Goal: Task Accomplishment & Management: Manage account settings

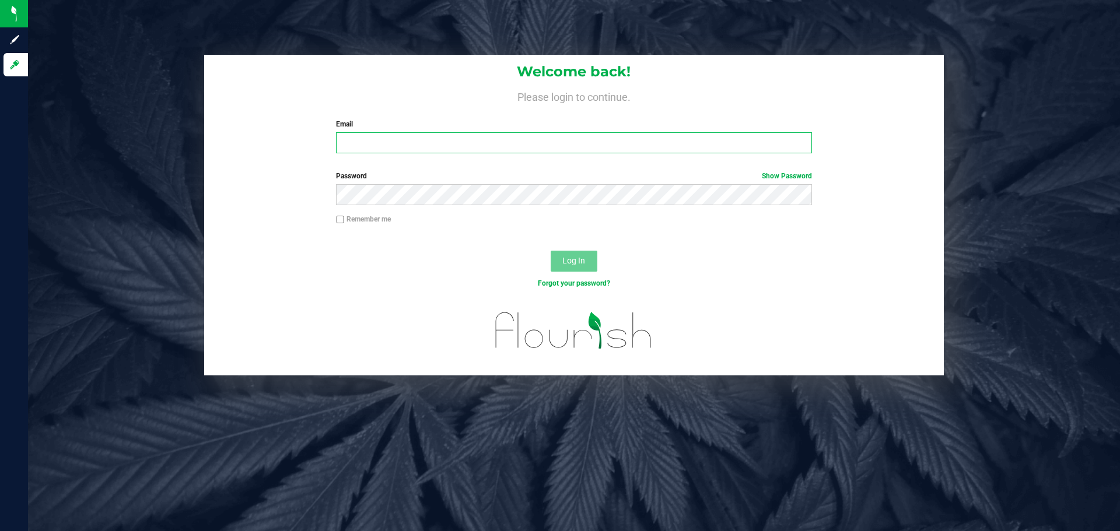
drag, startPoint x: 432, startPoint y: 149, endPoint x: 416, endPoint y: 142, distance: 17.2
click at [430, 149] on input "Email" at bounding box center [573, 142] width 475 height 21
type input "[EMAIL_ADDRESS][DOMAIN_NAME]"
click at [550, 251] on button "Log In" at bounding box center [573, 261] width 47 height 21
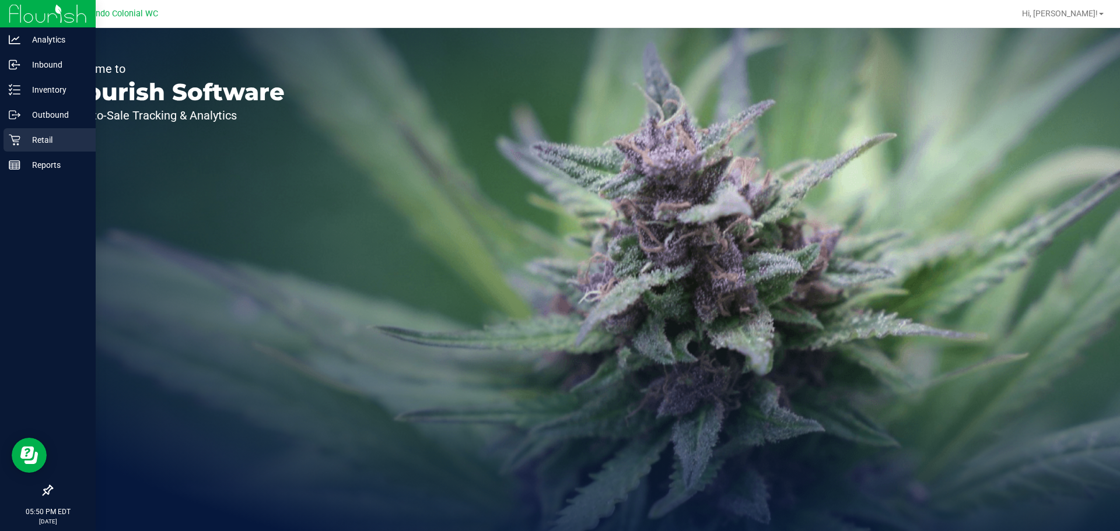
click at [16, 141] on icon at bounding box center [15, 140] width 12 height 12
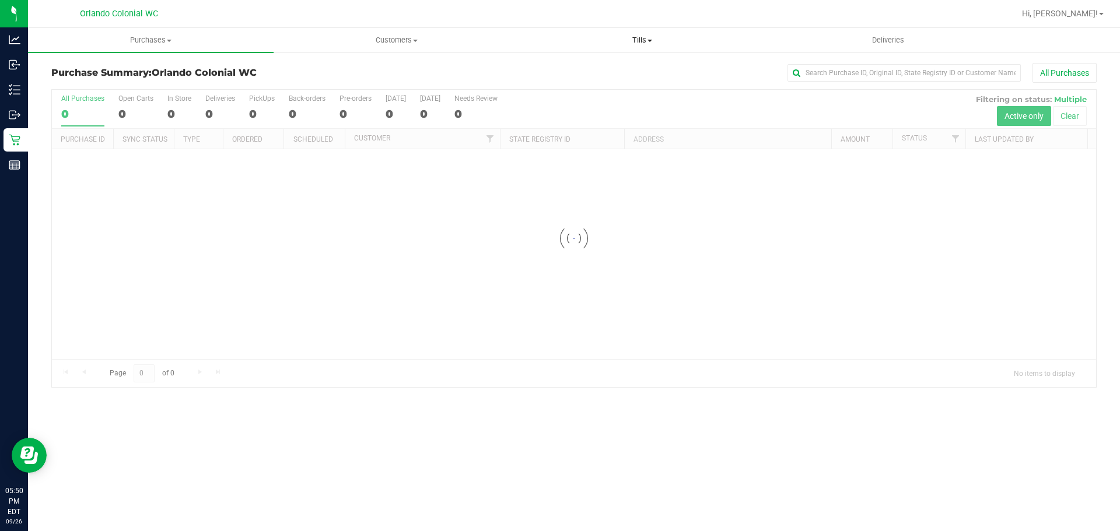
click at [630, 40] on span "Tills" at bounding box center [642, 40] width 244 height 10
click at [609, 65] on li "Manage tills" at bounding box center [642, 71] width 246 height 14
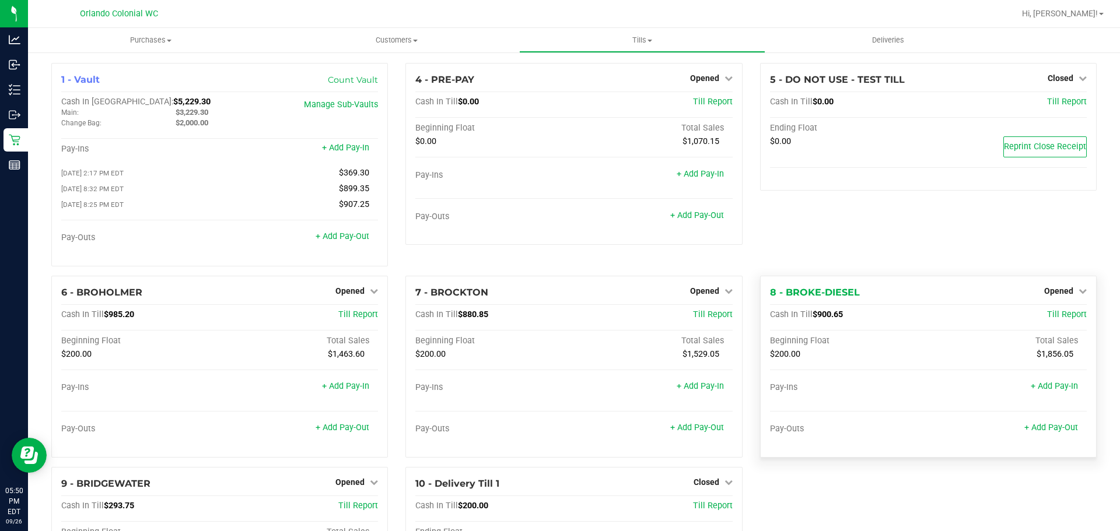
click at [1071, 285] on div "8 - BROKE-DIESEL Opened Close Till Cash In Till $900.65 Till Report Beginning F…" at bounding box center [928, 367] width 336 height 182
click at [1066, 291] on link "Opened" at bounding box center [1065, 290] width 43 height 9
click at [1053, 314] on link "Close Till" at bounding box center [1059, 314] width 31 height 9
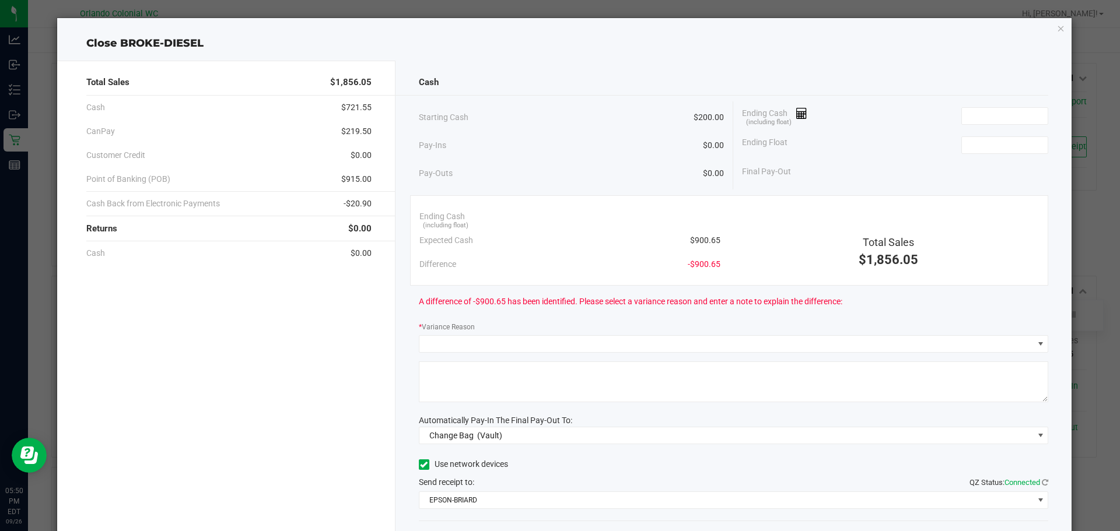
click at [700, 239] on span "$900.65" at bounding box center [705, 240] width 30 height 12
click at [696, 243] on span "$900.65" at bounding box center [705, 240] width 30 height 12
copy span "900.65"
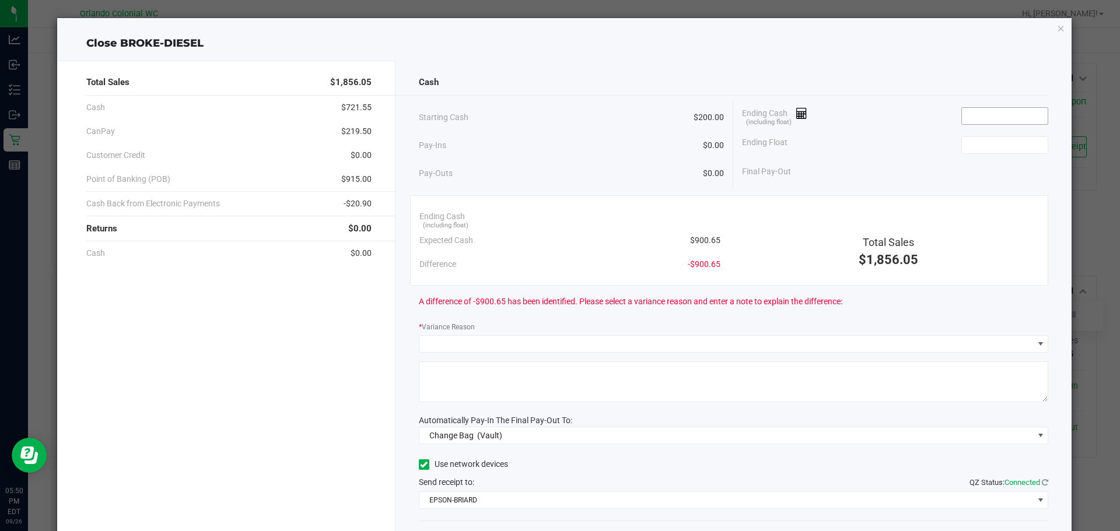
click at [994, 113] on input at bounding box center [1005, 116] width 86 height 16
paste input "900.65"
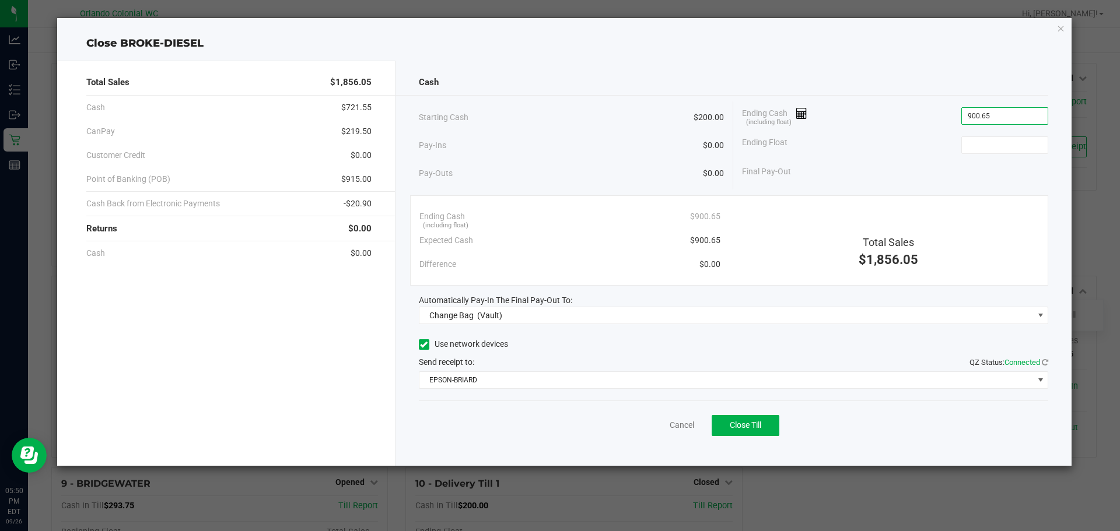
type input "$900.65"
click at [988, 156] on div "Ending Float" at bounding box center [895, 145] width 306 height 29
click at [995, 148] on input at bounding box center [1005, 145] width 86 height 16
type input "$200.00"
click at [944, 99] on div "Cash Starting Cash $200.00 Pay-Ins $0.00 Pay-Outs $0.00 Ending Cash (including …" at bounding box center [733, 263] width 676 height 405
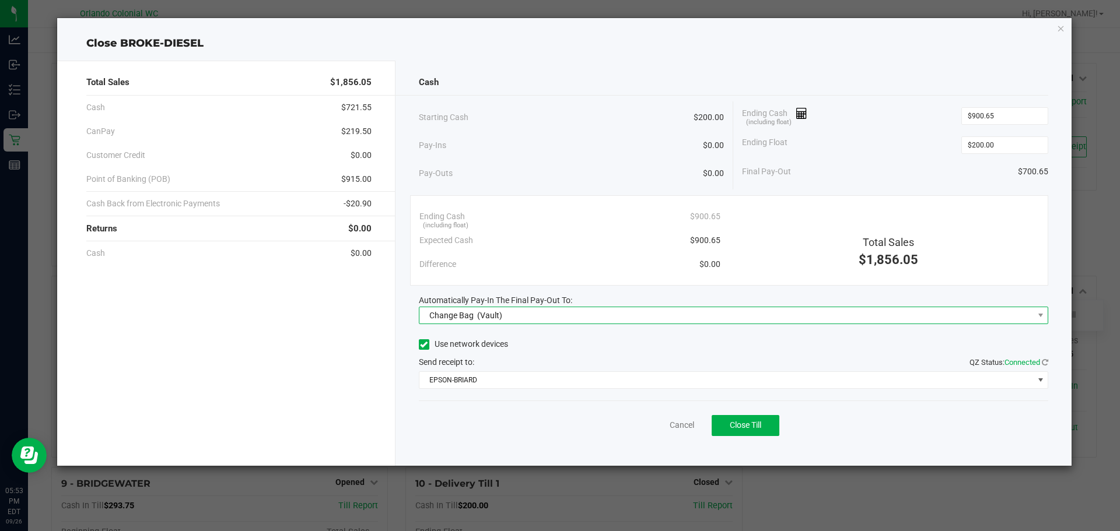
click at [472, 316] on span "Change Bag" at bounding box center [451, 315] width 44 height 9
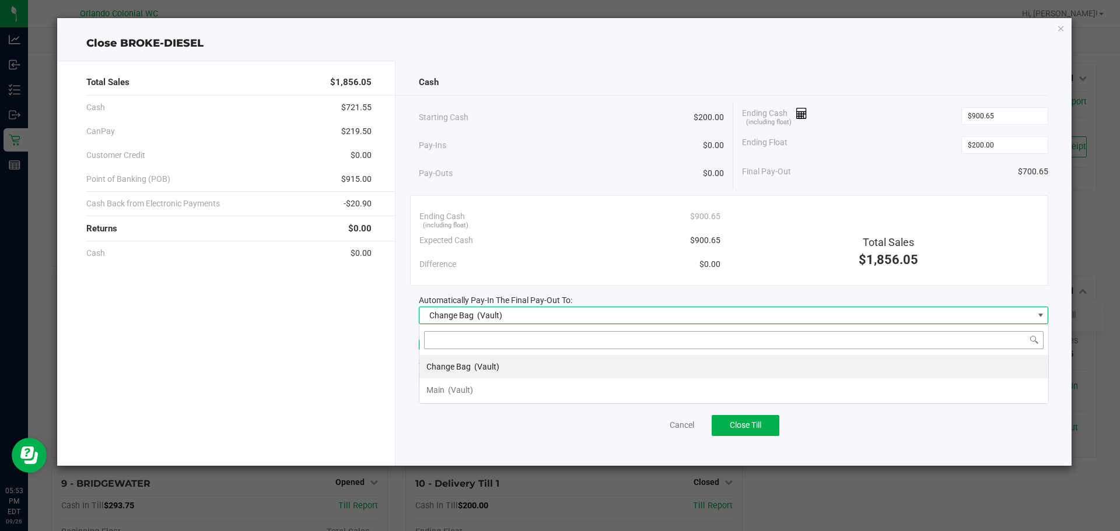
scroll to position [17, 629]
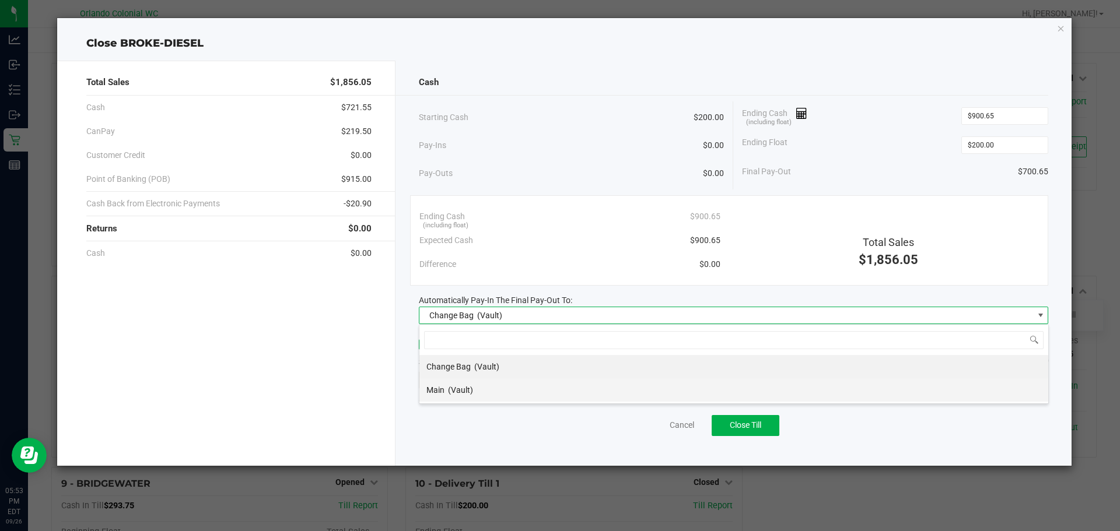
click at [461, 380] on div "Main (Vault)" at bounding box center [449, 390] width 47 height 21
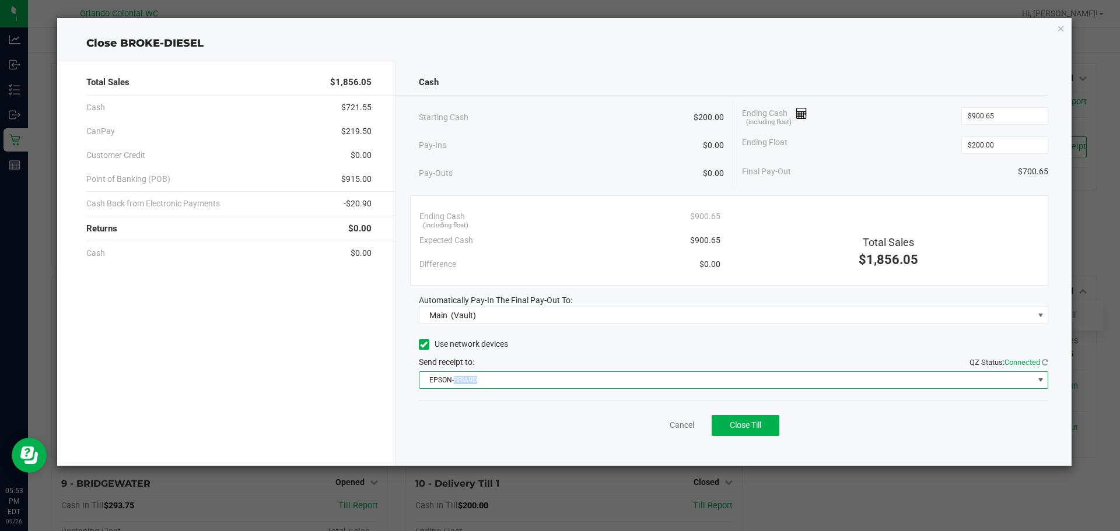
click at [461, 380] on span "EPSON-BRIARD" at bounding box center [726, 380] width 614 height 16
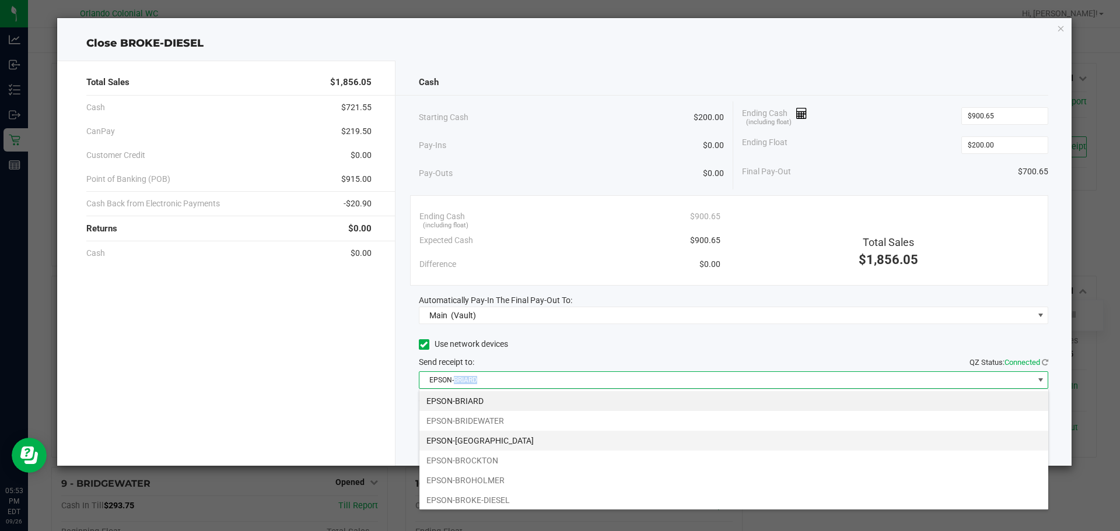
click at [489, 435] on li "EPSON-BRITTANY" at bounding box center [733, 441] width 629 height 20
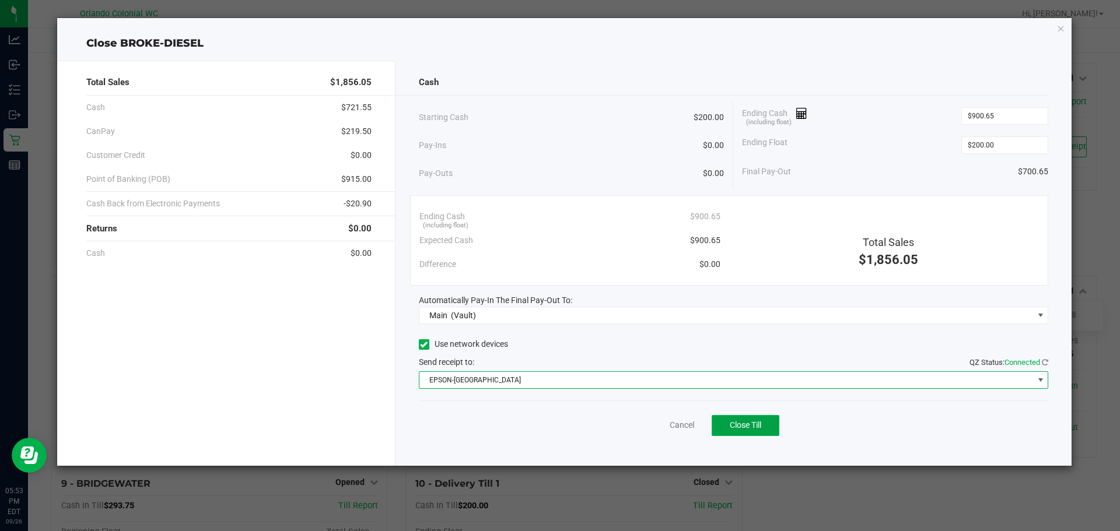
click at [757, 418] on button "Close Till" at bounding box center [745, 425] width 68 height 21
click at [666, 408] on div "Dismiss Reprint Closing Receipt" at bounding box center [734, 423] width 630 height 45
click at [665, 426] on link "Dismiss" at bounding box center [656, 425] width 28 height 12
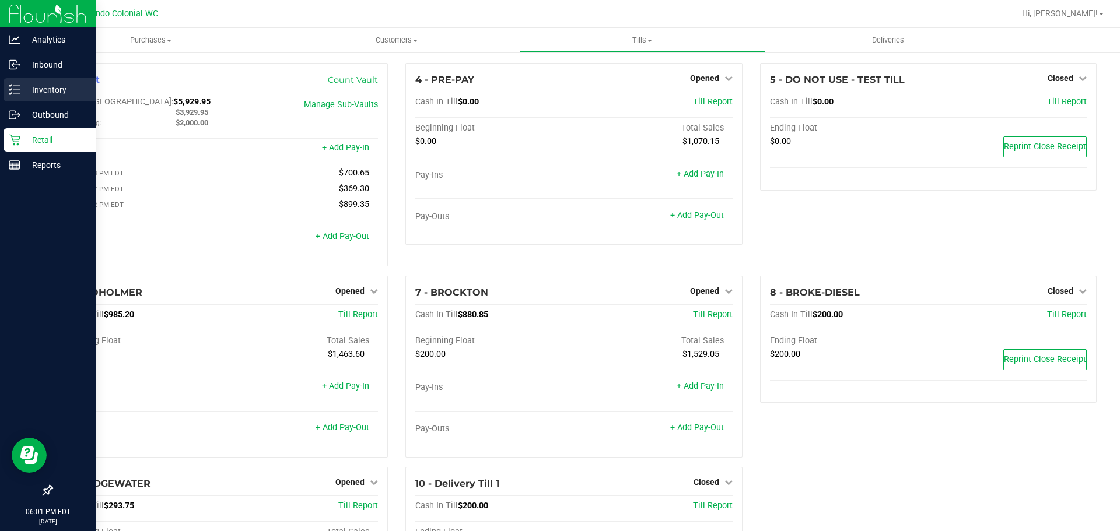
click at [10, 90] on icon at bounding box center [10, 90] width 2 height 2
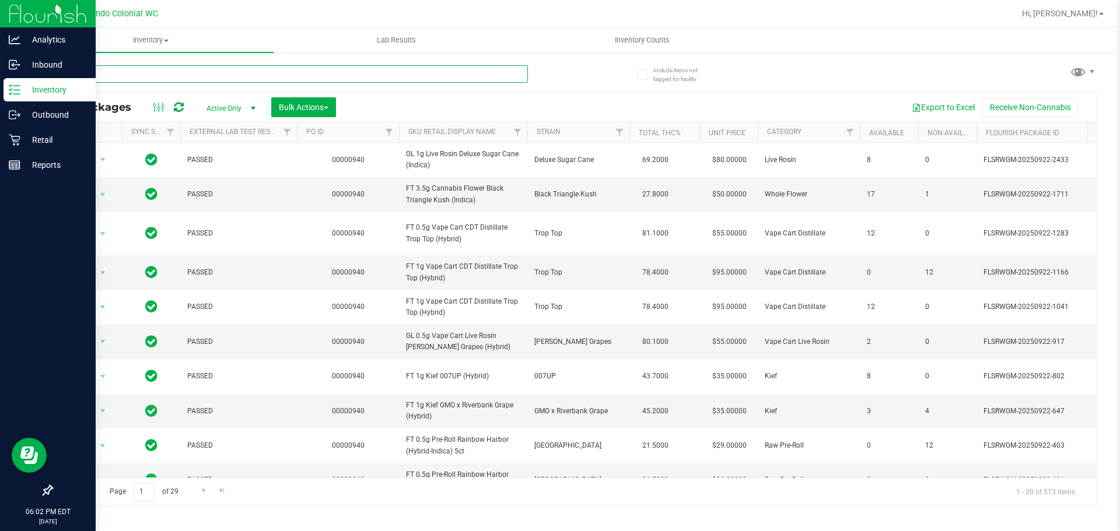
click at [292, 81] on input "text" at bounding box center [289, 73] width 476 height 17
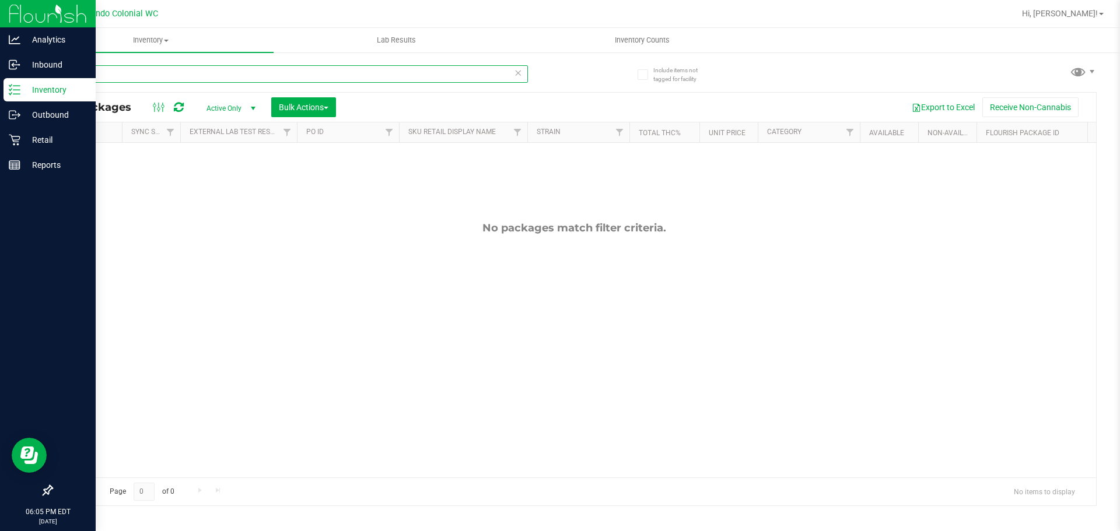
type input "m"
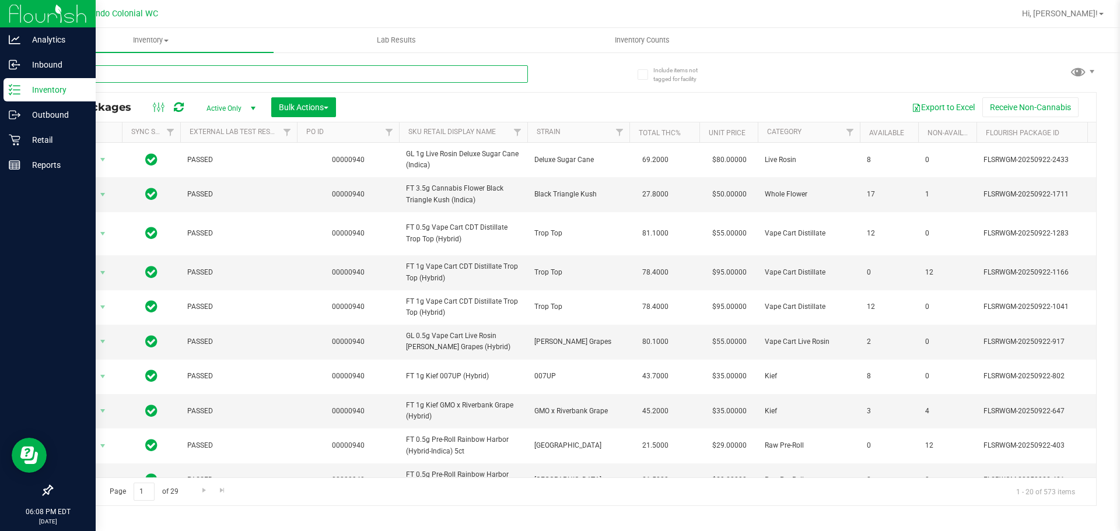
type input "bnk"
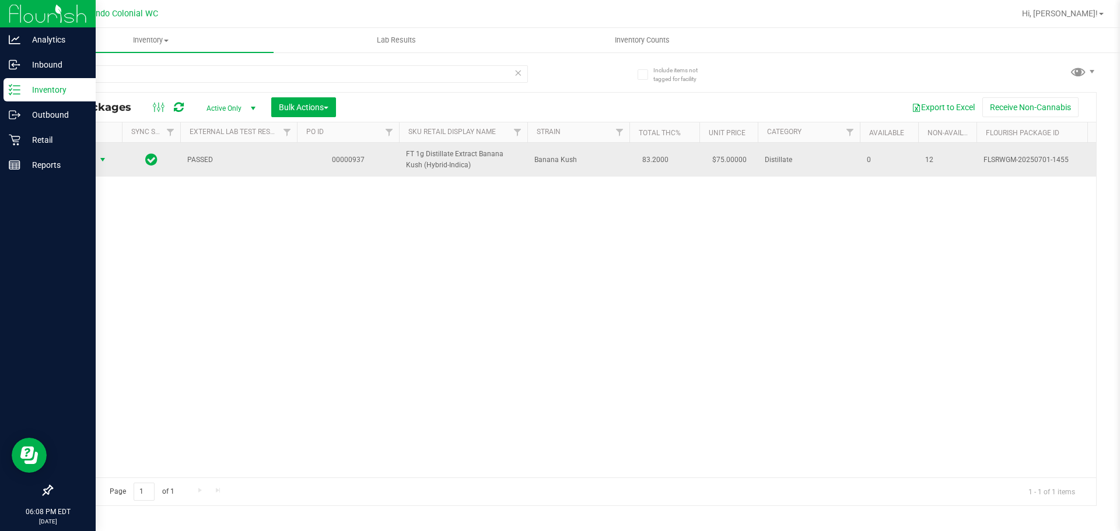
click at [101, 157] on span "select" at bounding box center [102, 159] width 9 height 9
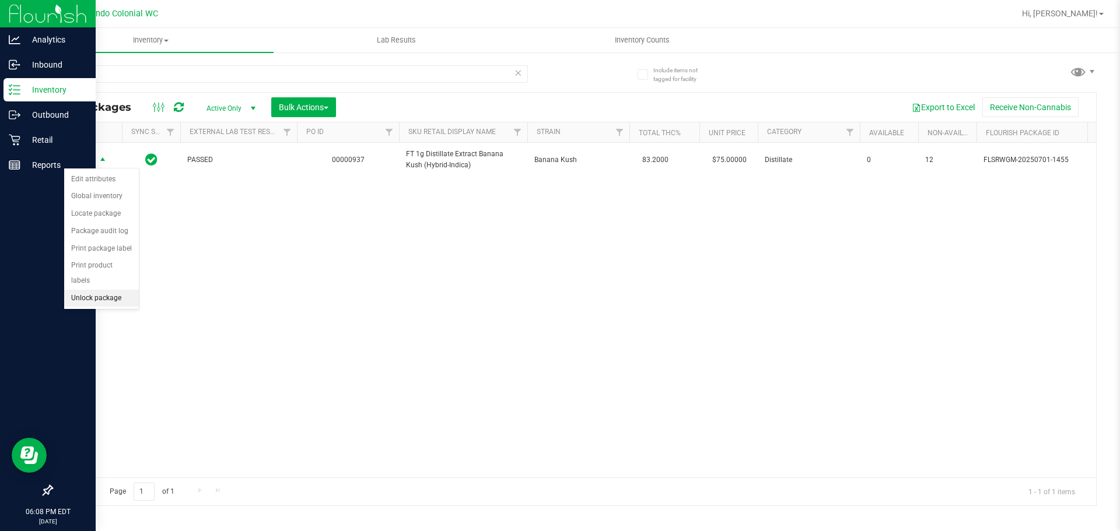
click at [109, 290] on li "Unlock package" at bounding box center [101, 298] width 75 height 17
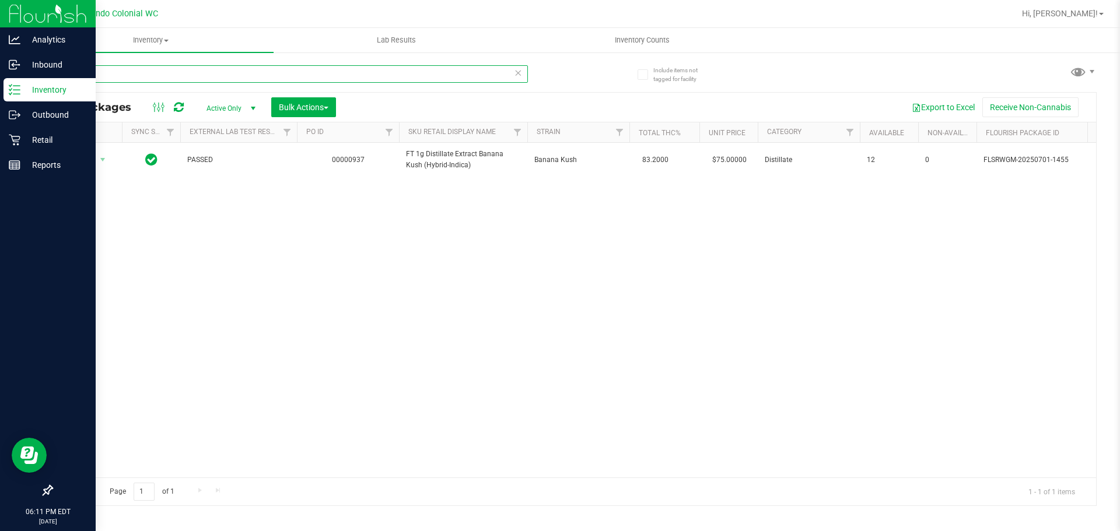
click at [522, 72] on input "bnk" at bounding box center [289, 73] width 476 height 17
click at [519, 72] on icon at bounding box center [518, 72] width 8 height 14
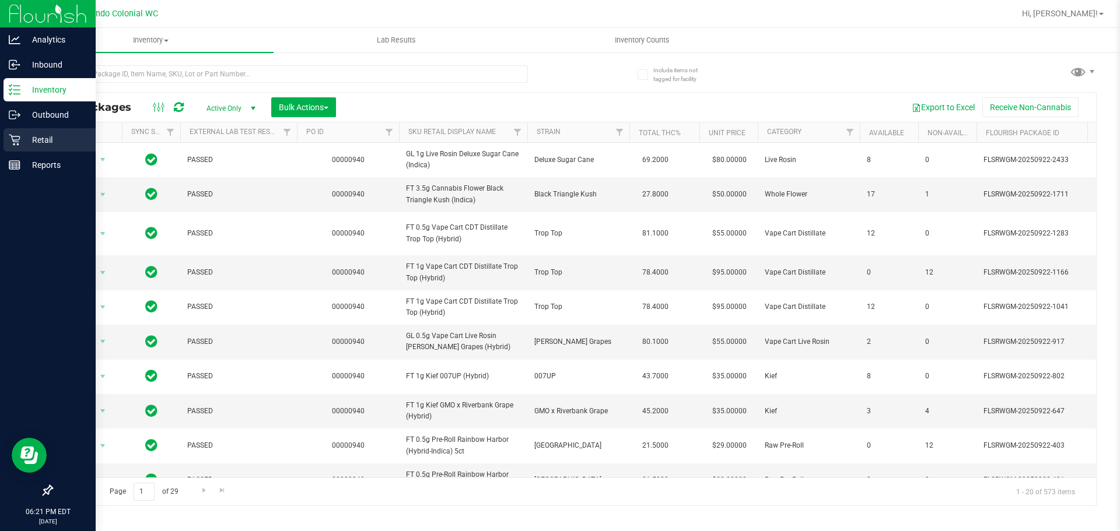
click at [16, 148] on div "Retail" at bounding box center [49, 139] width 92 height 23
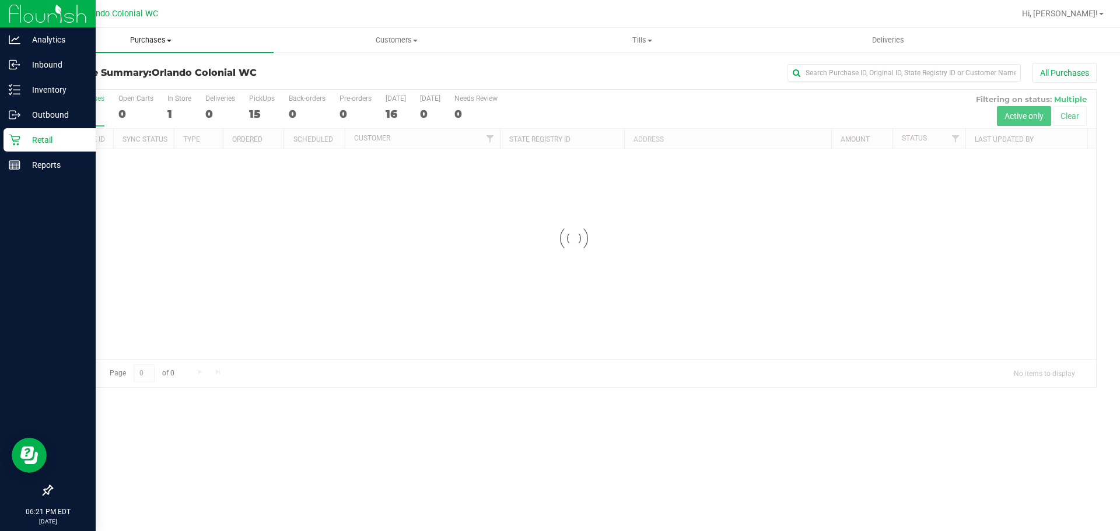
click at [170, 40] on span at bounding box center [169, 41] width 5 height 2
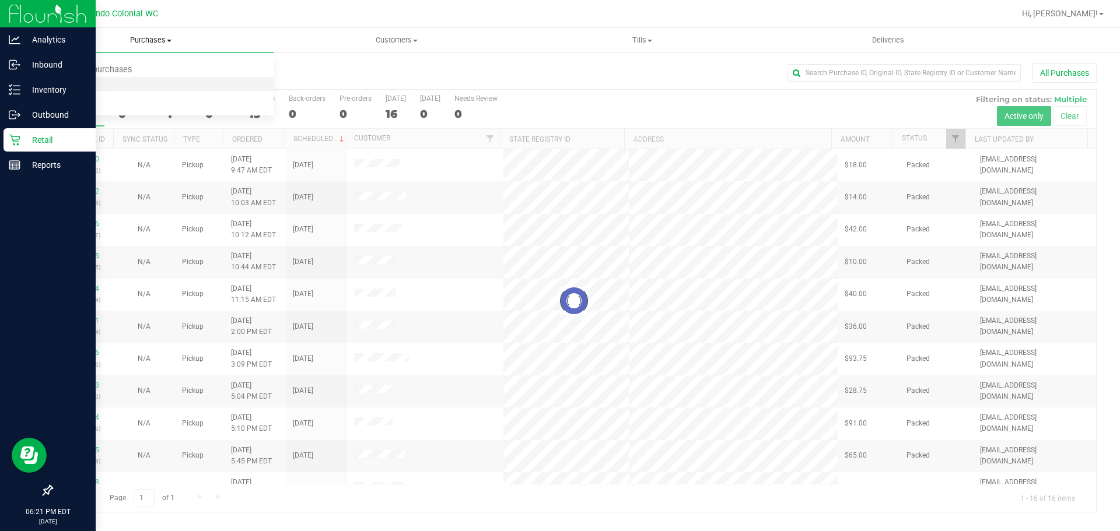
click at [147, 80] on li "Fulfillment" at bounding box center [151, 85] width 246 height 14
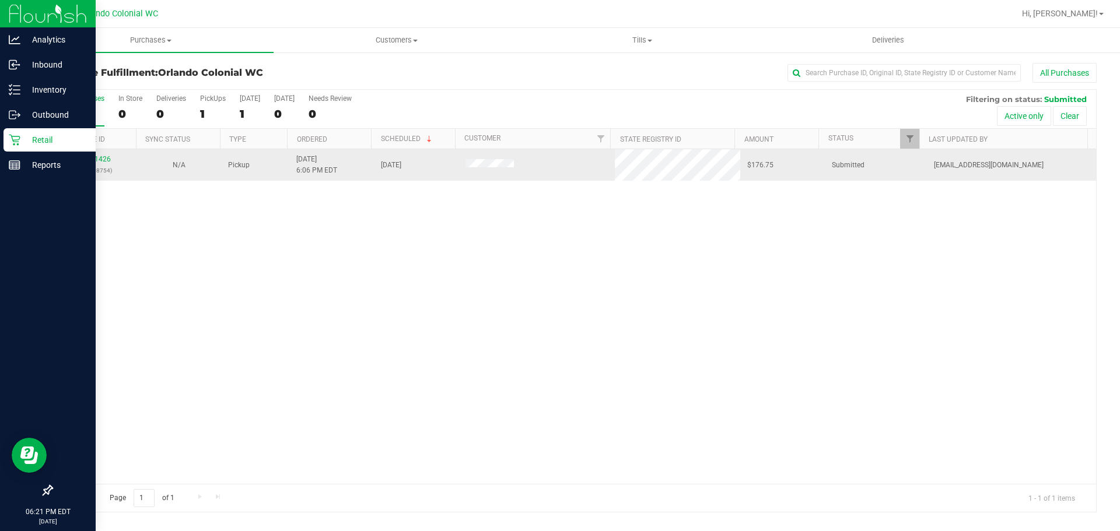
click at [97, 164] on div "12011426 (328168754)" at bounding box center [94, 165] width 71 height 22
click at [95, 159] on link "12011426" at bounding box center [94, 159] width 33 height 8
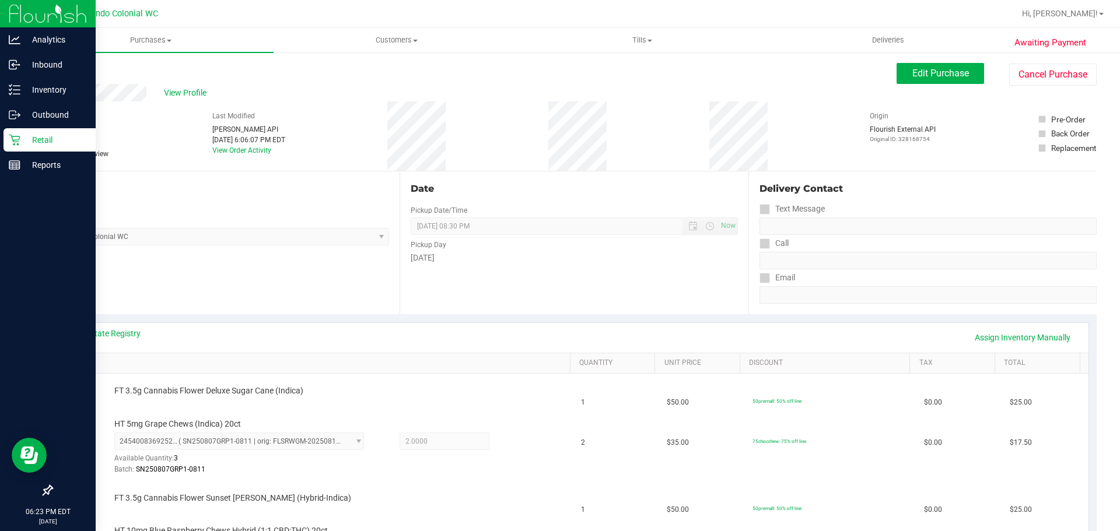
click at [68, 70] on link "Back" at bounding box center [59, 70] width 17 height 8
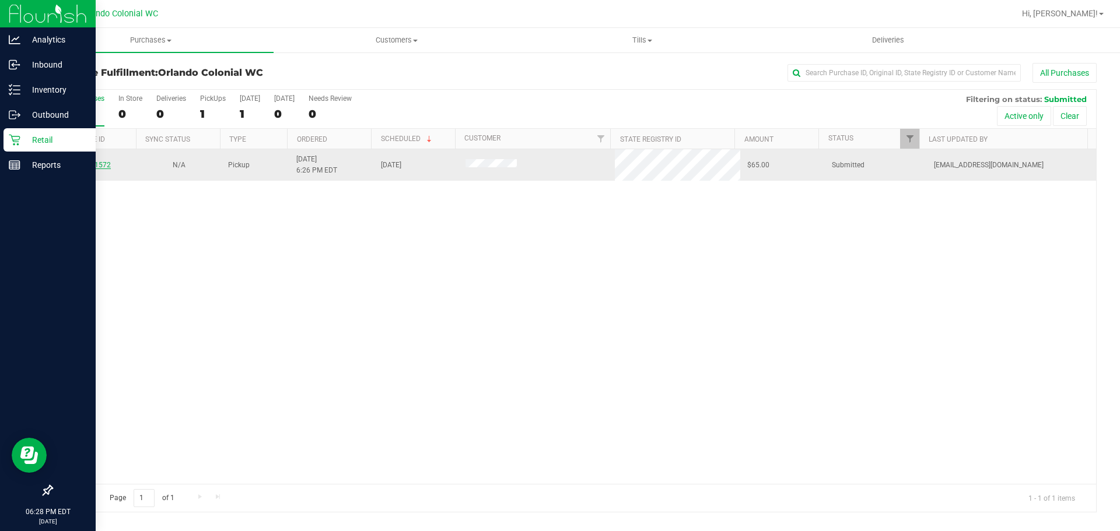
click at [102, 169] on link "12011572" at bounding box center [94, 165] width 33 height 8
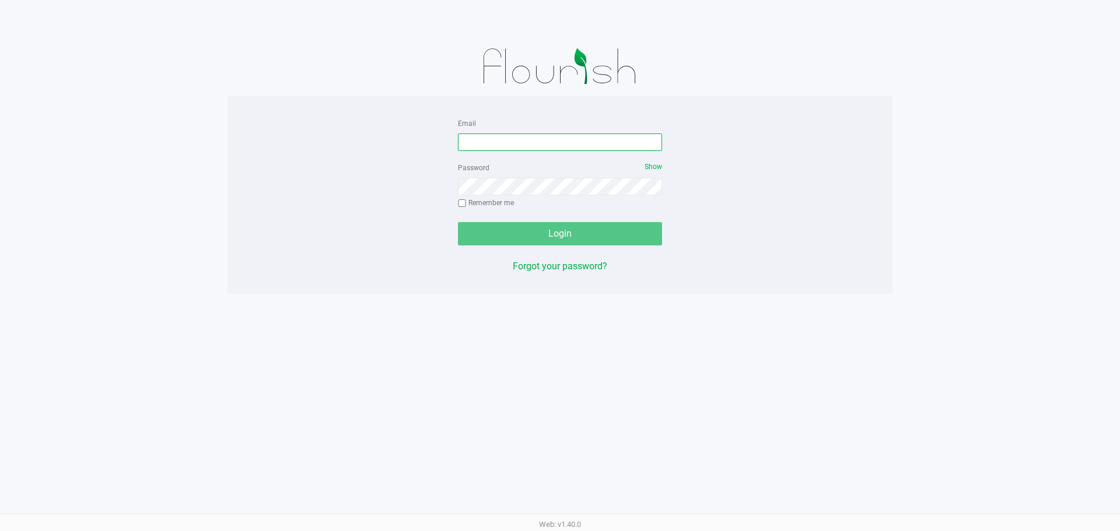
click at [509, 142] on input "Email" at bounding box center [560, 142] width 204 height 17
type input "[EMAIL_ADDRESS][DOMAIN_NAME]"
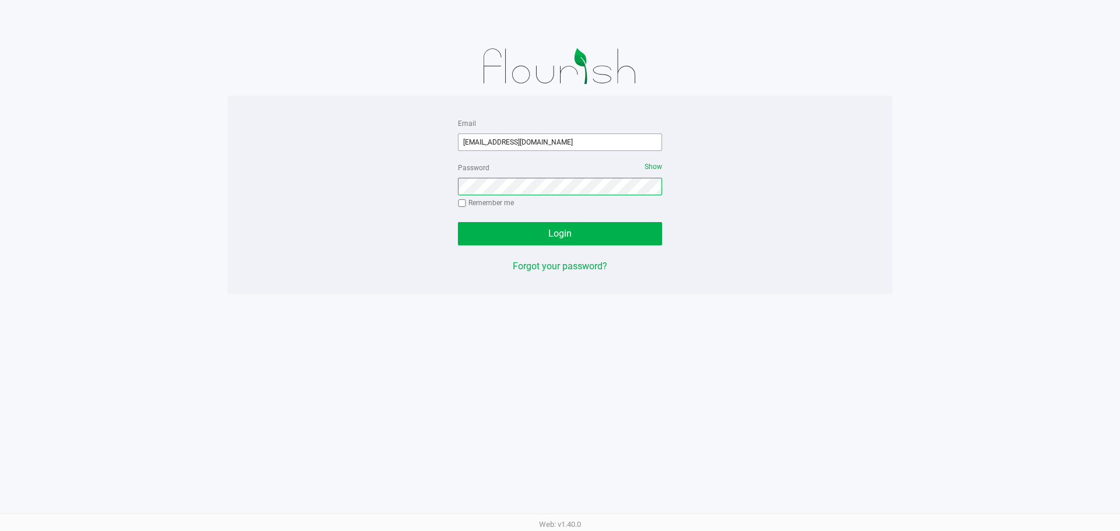
click at [458, 222] on button "Login" at bounding box center [560, 233] width 204 height 23
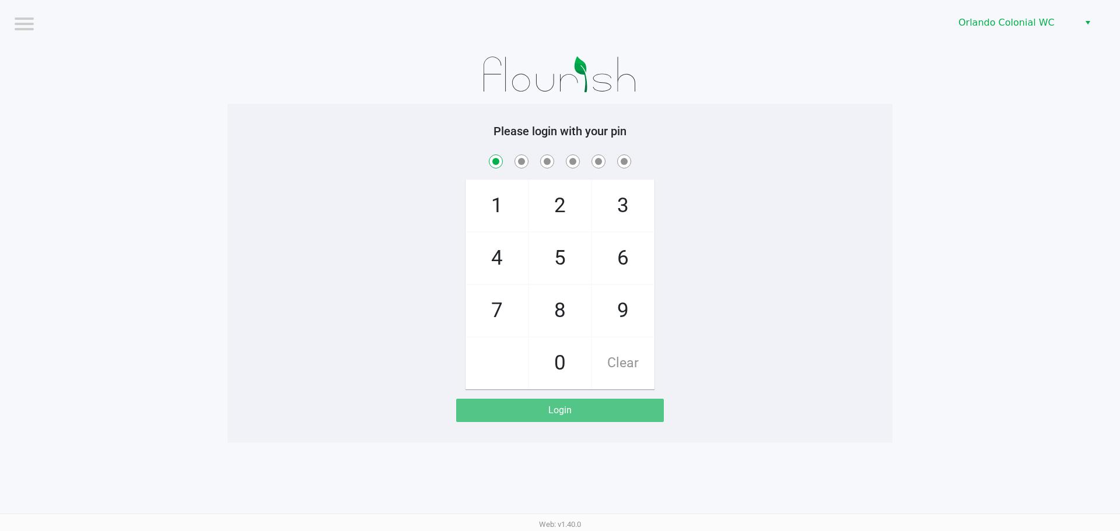
checkbox input "true"
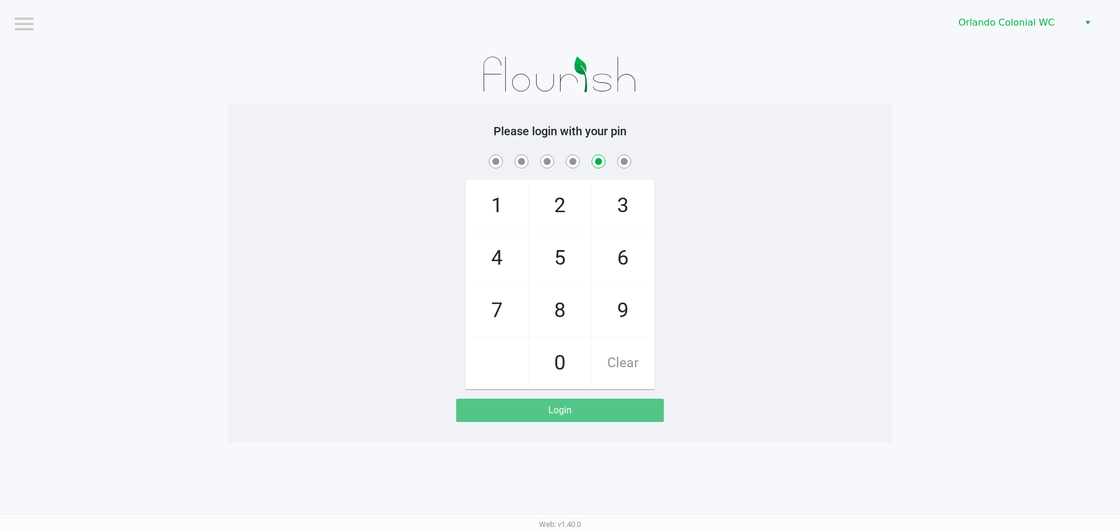
checkbox input "false"
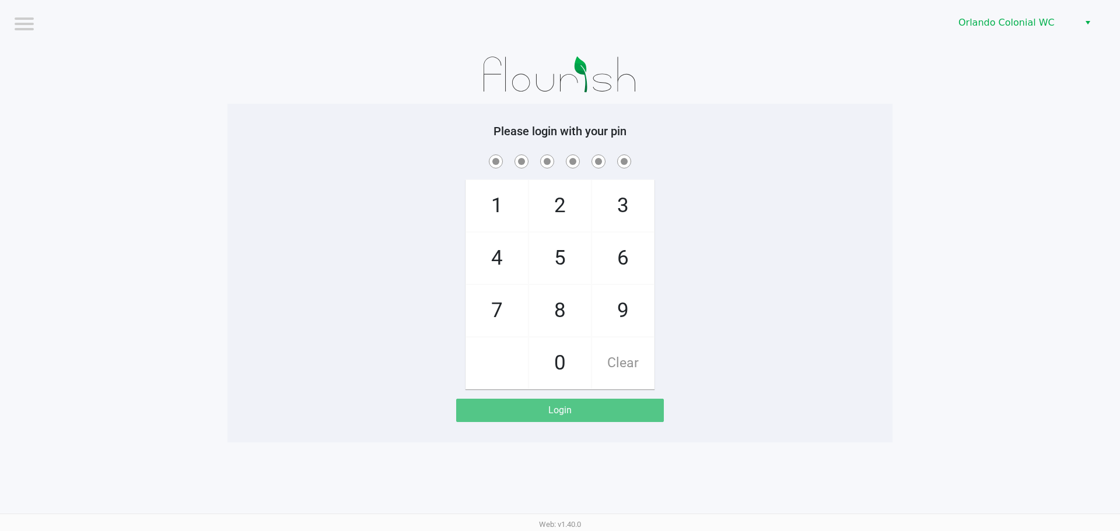
checkbox input "true"
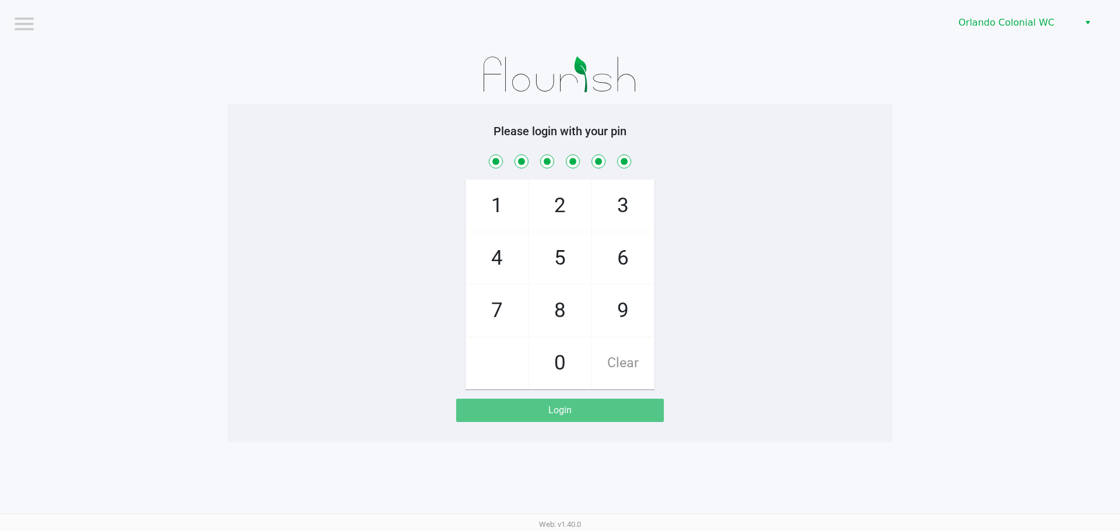
checkbox input "true"
